Goal: Information Seeking & Learning: Learn about a topic

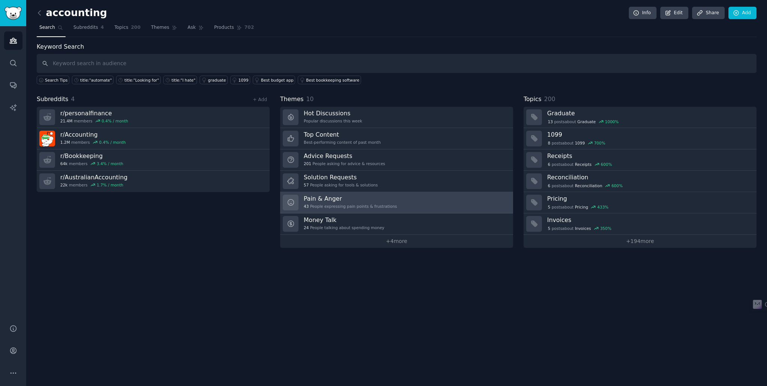
click at [335, 204] on div "43 People expressing pain points & frustrations" at bounding box center [350, 206] width 93 height 5
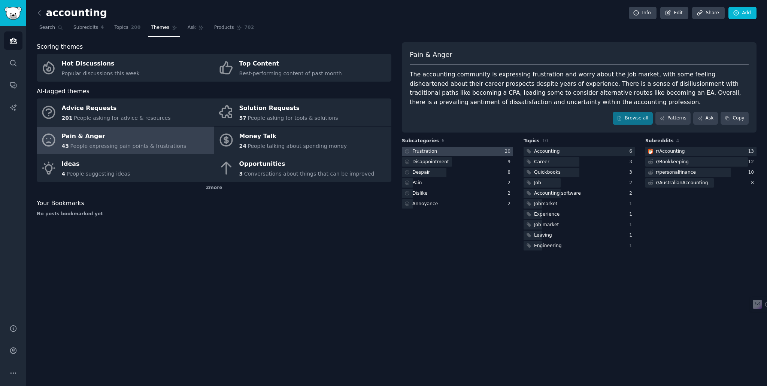
click at [456, 149] on div at bounding box center [457, 151] width 111 height 9
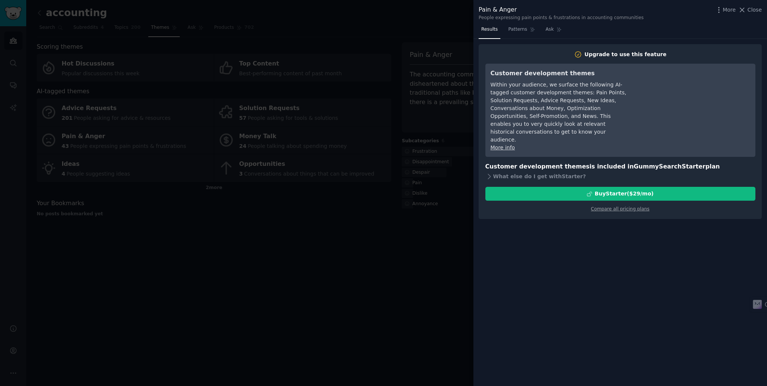
click at [389, 245] on div at bounding box center [383, 193] width 767 height 386
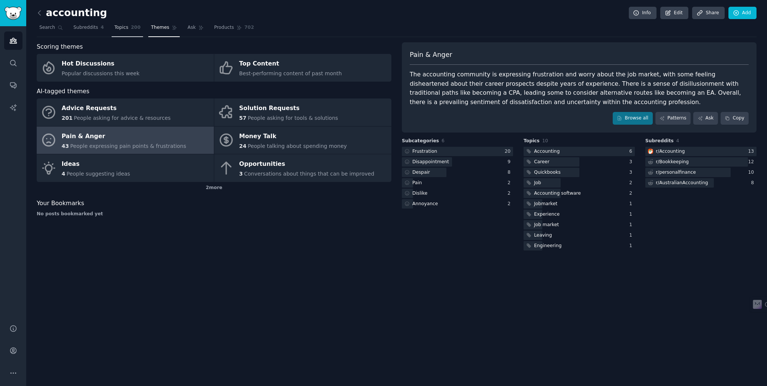
click at [118, 24] on span "Topics" at bounding box center [121, 27] width 14 height 7
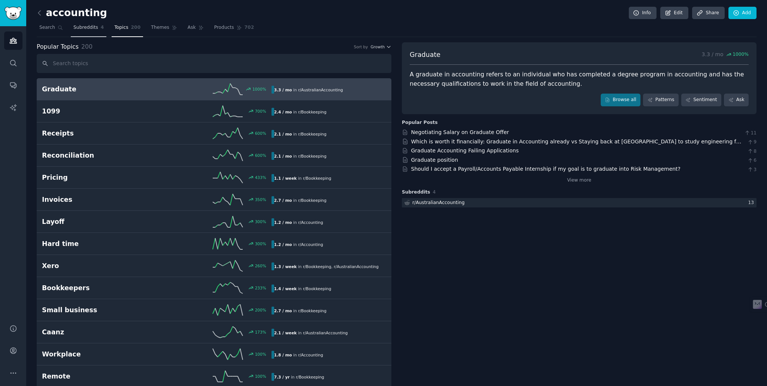
click at [91, 33] on link "Subreddits 4" at bounding box center [89, 29] width 36 height 15
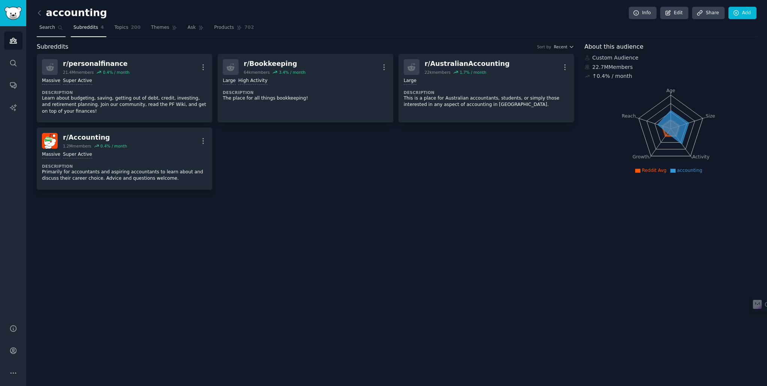
click at [52, 30] on span "Search" at bounding box center [47, 27] width 16 height 7
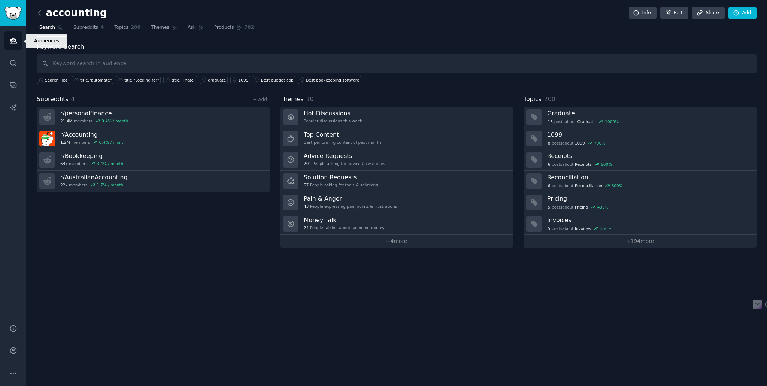
click at [13, 41] on icon "Sidebar" at bounding box center [13, 40] width 7 height 5
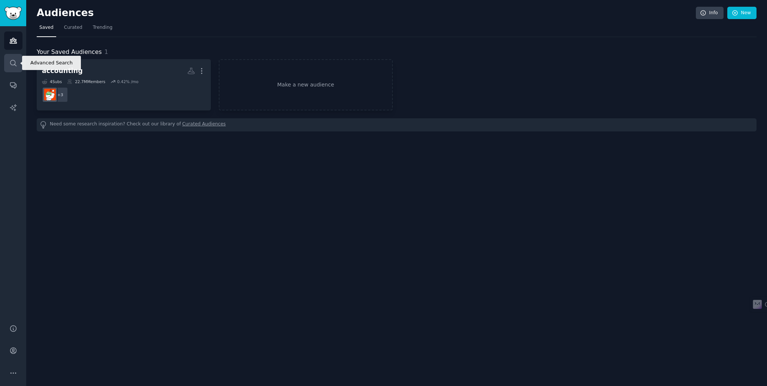
click at [12, 63] on icon "Sidebar" at bounding box center [13, 63] width 8 height 8
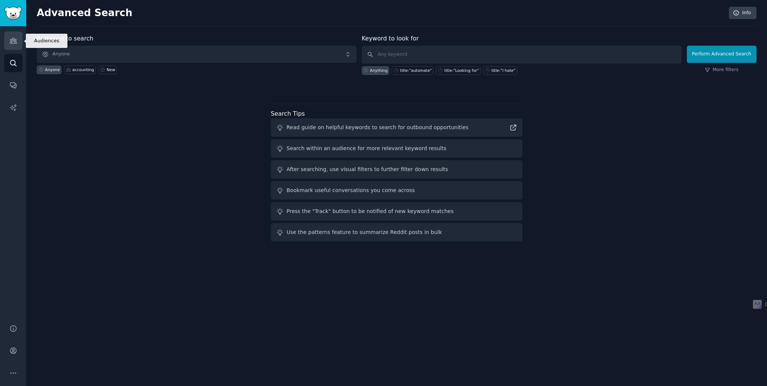
click at [13, 42] on icon "Sidebar" at bounding box center [13, 41] width 8 height 8
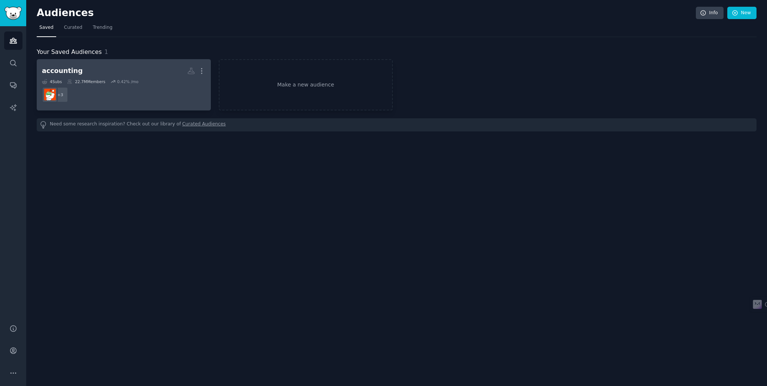
click at [127, 97] on dd "r/personalfinance, r/Bookkeeping, r/AustralianAccounting + 3" at bounding box center [124, 94] width 164 height 21
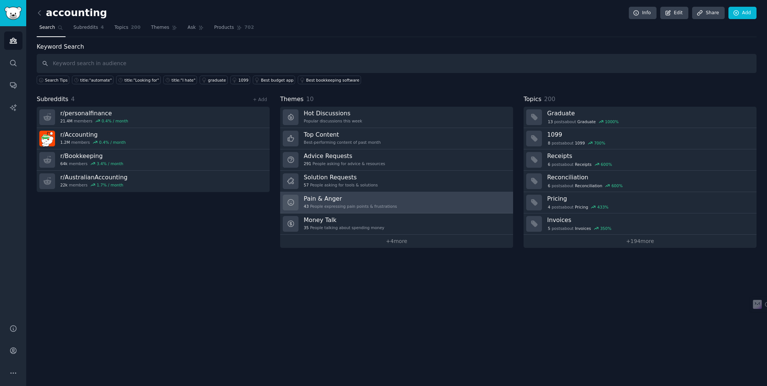
click at [360, 207] on div "43 People expressing pain points & frustrations" at bounding box center [350, 206] width 93 height 5
